Goal: Task Accomplishment & Management: Complete application form

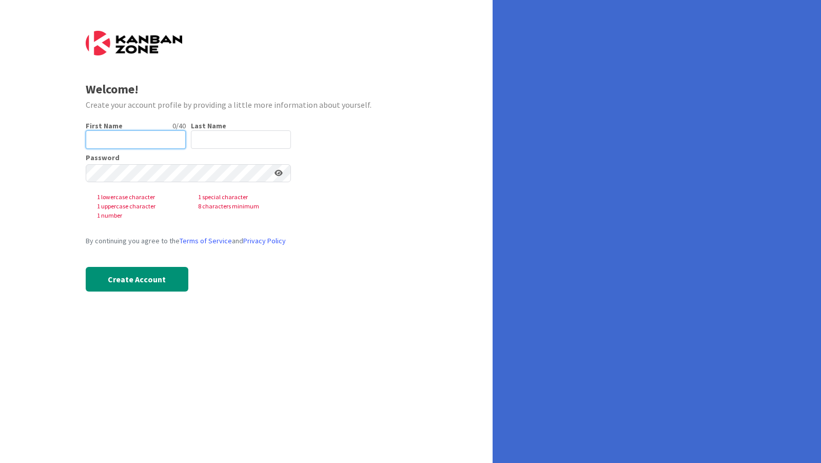
click at [164, 145] on input "text" at bounding box center [136, 139] width 100 height 18
type input "[PERSON_NAME]"
click at [204, 135] on input "text" at bounding box center [241, 139] width 100 height 18
type input "[PERSON_NAME]"
click at [124, 283] on button "Create Account" at bounding box center [137, 279] width 103 height 25
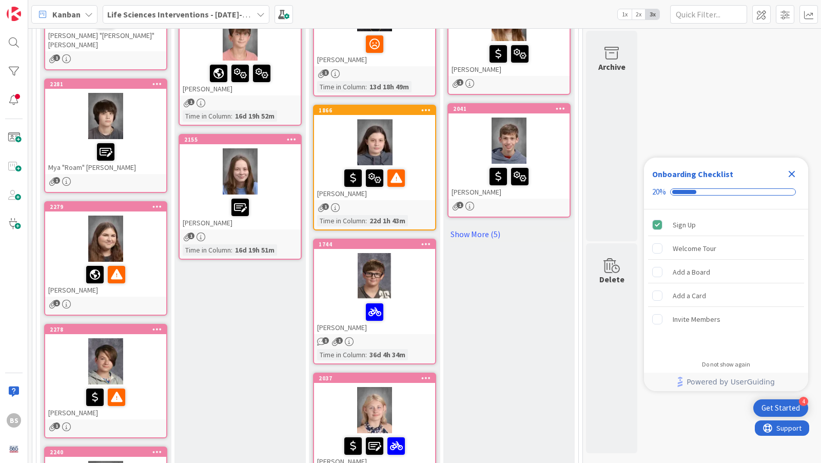
scroll to position [231, 0]
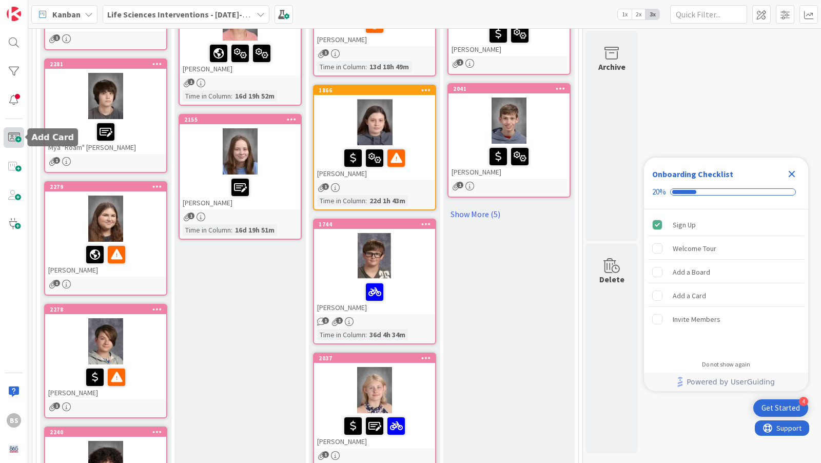
click at [16, 141] on span at bounding box center [14, 137] width 21 height 21
